Goal: Find specific page/section: Find specific page/section

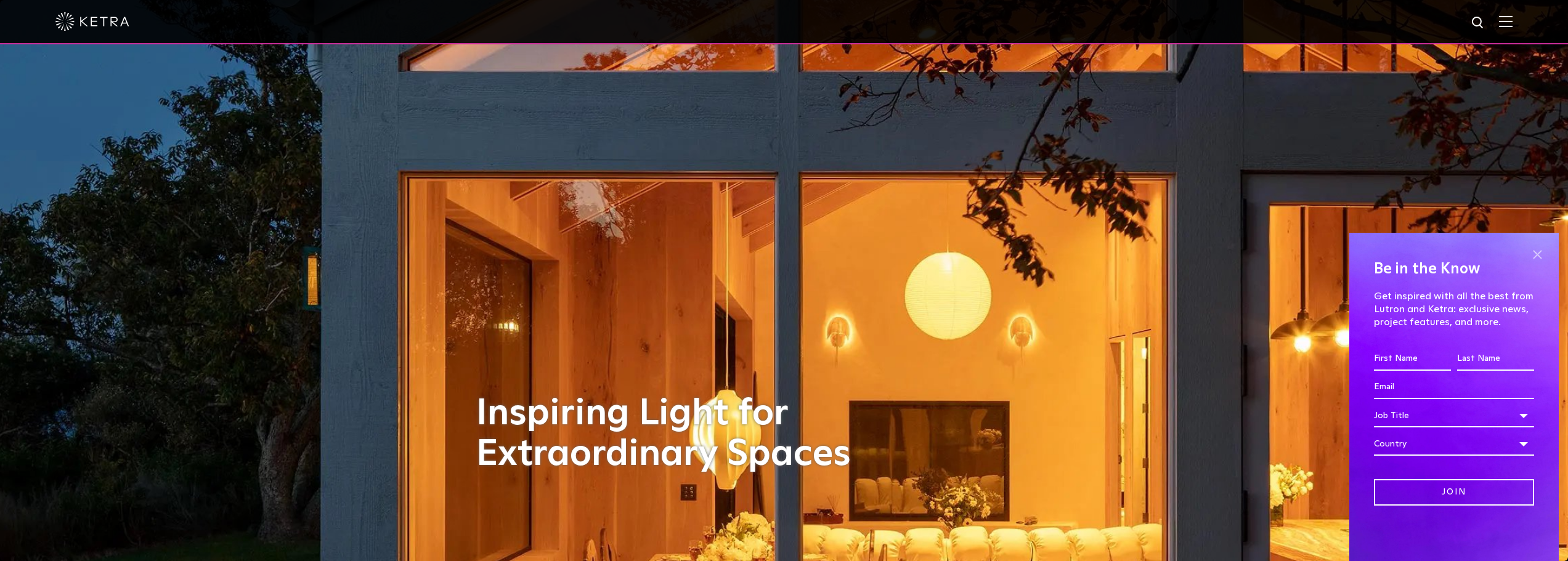
click at [1540, 253] on span at bounding box center [1537, 254] width 19 height 19
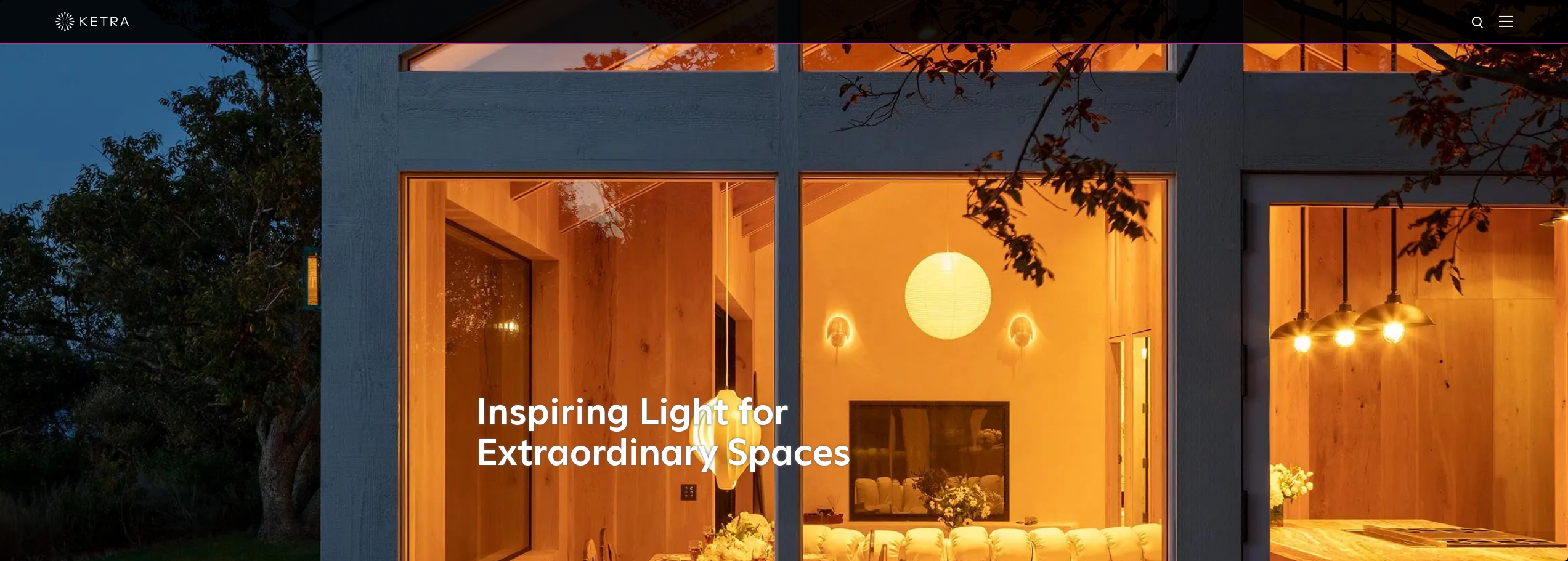
click at [1513, 19] on img at bounding box center [1506, 21] width 14 height 12
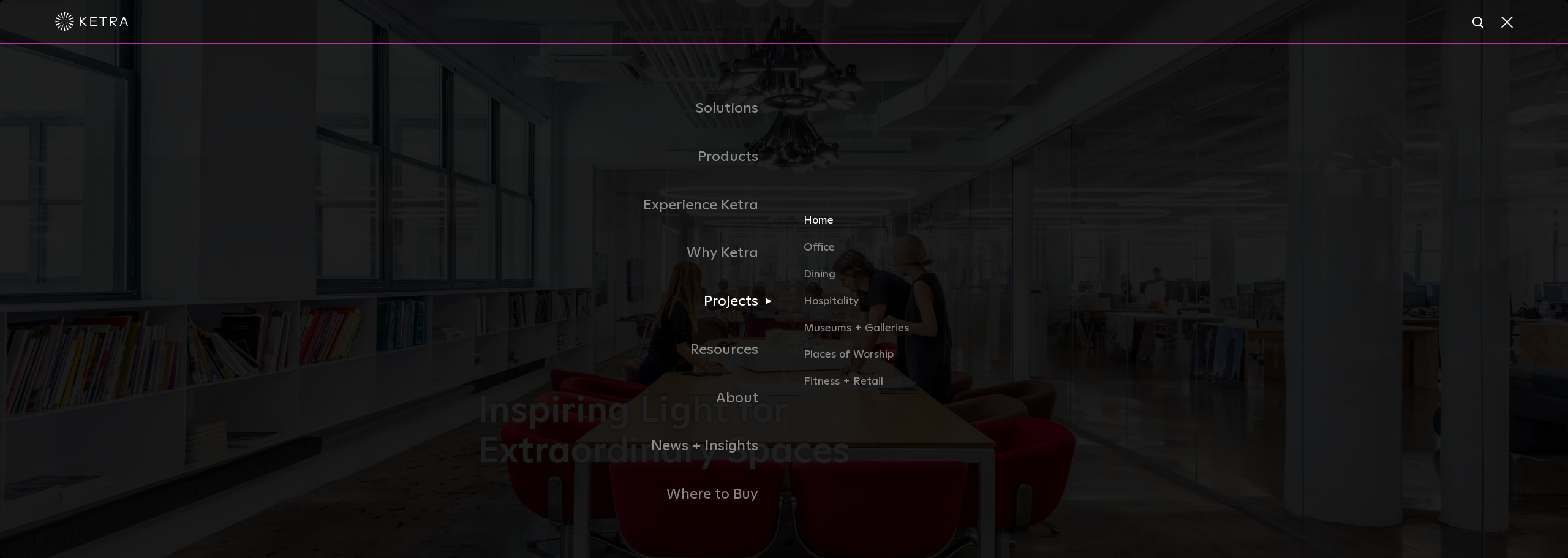
click at [818, 229] on link "Home" at bounding box center [946, 226] width 287 height 27
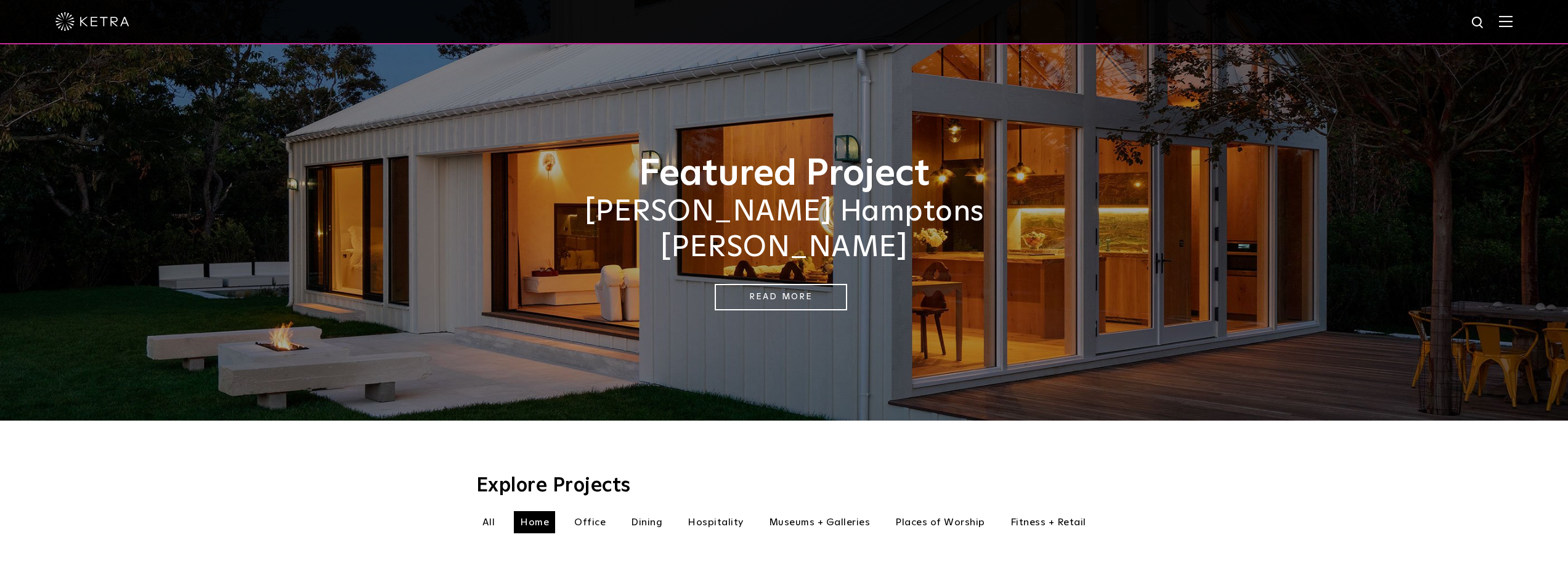
click at [1513, 16] on img at bounding box center [1506, 21] width 14 height 12
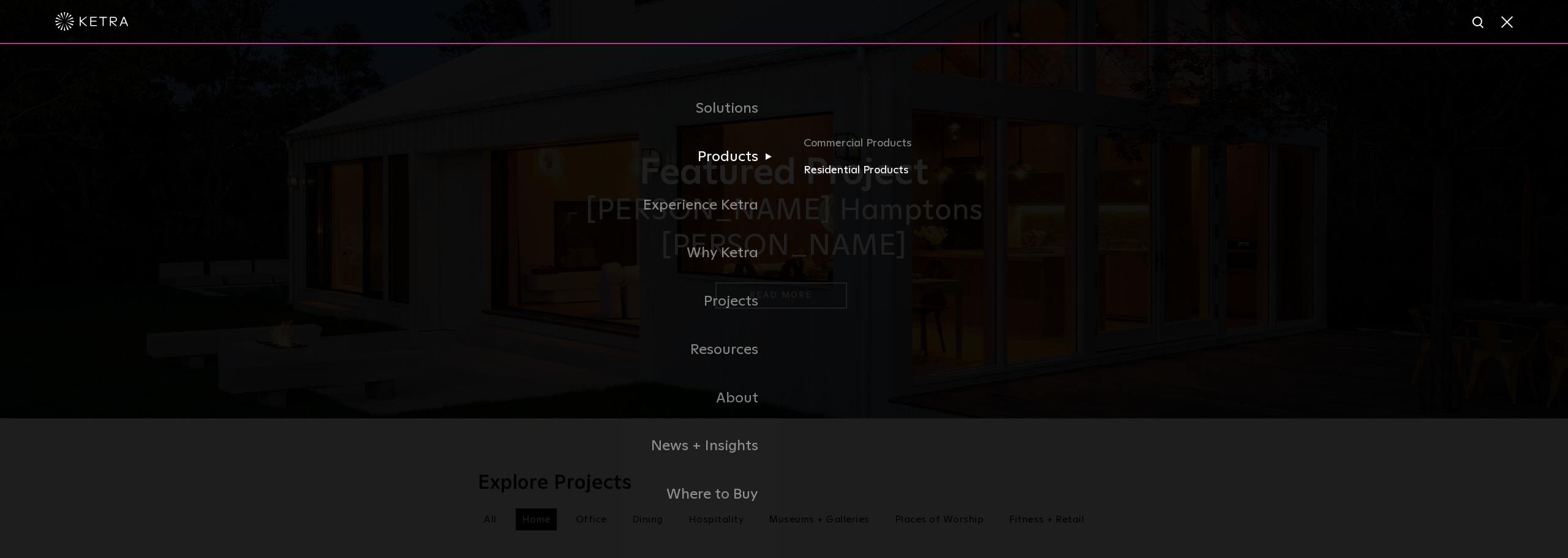
click at [877, 171] on link "Residential Products" at bounding box center [946, 171] width 287 height 18
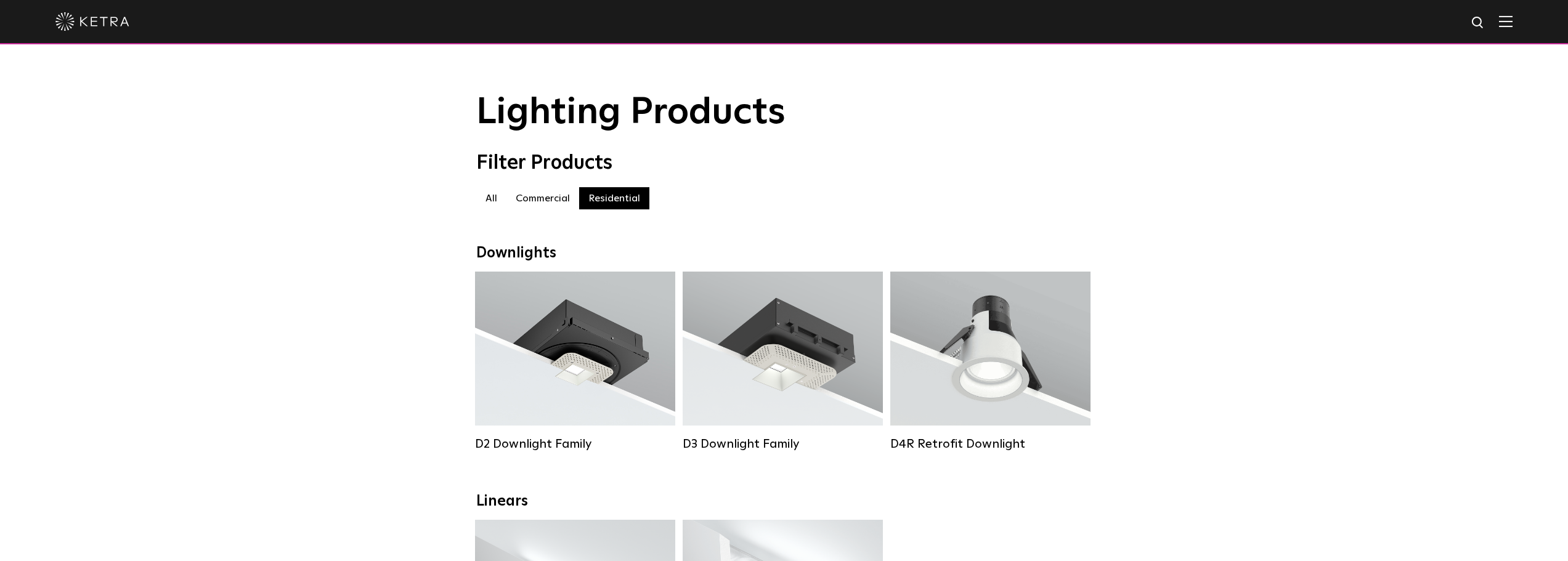
click at [554, 210] on label "Commercial" at bounding box center [543, 199] width 73 height 22
